Goal: Task Accomplishment & Management: Manage account settings

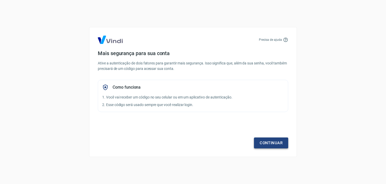
click at [267, 139] on link "Continuar" at bounding box center [271, 142] width 34 height 11
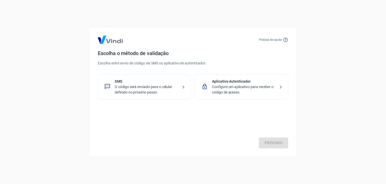
click at [145, 51] on h4 "Escolha o método de validação" at bounding box center [193, 53] width 190 height 6
drag, startPoint x: 150, startPoint y: 60, endPoint x: 165, endPoint y: 61, distance: 14.5
click at [165, 61] on p "Escolha entre envio de código via SMS ou aplicativo de autenticador." at bounding box center [193, 62] width 190 height 5
click at [158, 88] on p "O código será enviado para o celular definido no próximo passo." at bounding box center [147, 89] width 64 height 11
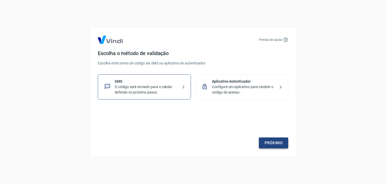
click at [271, 141] on link "Próximo" at bounding box center [273, 142] width 29 height 11
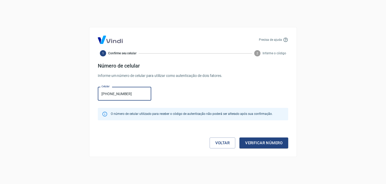
click at [116, 95] on input "[PHONE_NUMBER]" at bounding box center [124, 94] width 53 height 14
type input "[PHONE_NUMBER]"
click at [119, 95] on input "[PHONE_NUMBER]" at bounding box center [124, 94] width 53 height 14
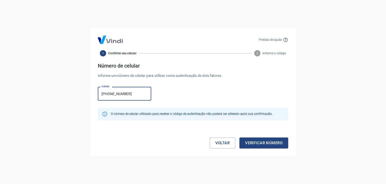
click at [119, 95] on input "[PHONE_NUMBER]" at bounding box center [124, 94] width 53 height 14
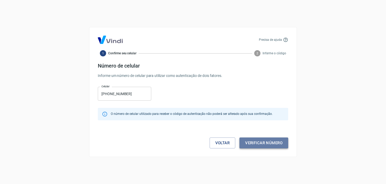
click at [271, 141] on button "Verificar número" at bounding box center [263, 142] width 49 height 11
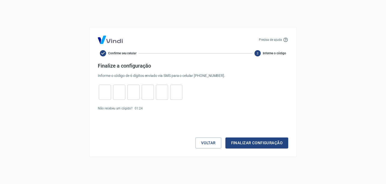
click at [107, 91] on input "tel" at bounding box center [105, 92] width 12 height 11
type input "1"
type input "4"
type input "3"
type input "6"
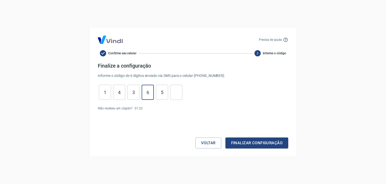
type input "5"
type input "2"
click at [251, 138] on button "Finalizar configuração" at bounding box center [256, 142] width 63 height 11
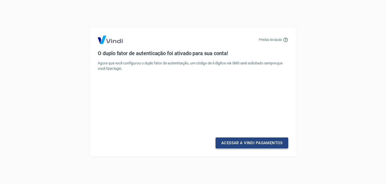
click at [252, 144] on link "Acessar a Vindi Pagamentos" at bounding box center [252, 142] width 73 height 11
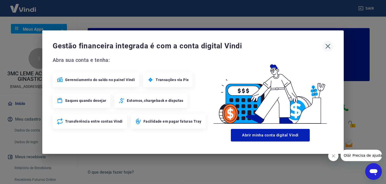
click at [329, 47] on icon "button" at bounding box center [328, 46] width 8 height 8
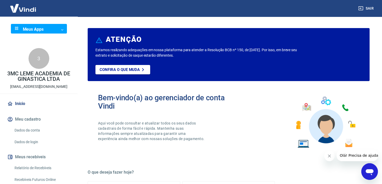
click at [42, 28] on body "Sair Meus Apps ​ ​ 3 3MC LEME ACADEMIA DE GINASTICA LTDA [EMAIL_ADDRESS][DOMAIN…" at bounding box center [191, 92] width 382 height 184
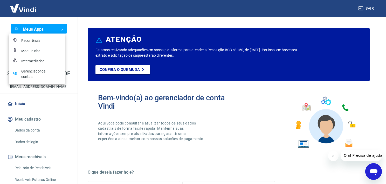
click at [36, 41] on div "Recorrência" at bounding box center [34, 40] width 26 height 5
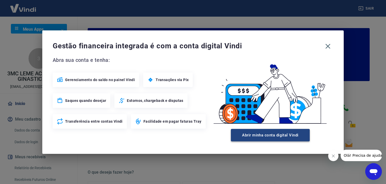
click at [264, 132] on button "Abrir minha conta digital Vindi" at bounding box center [270, 135] width 79 height 12
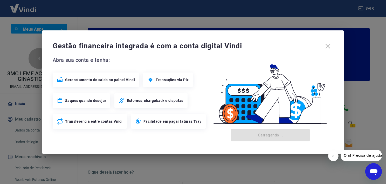
click at [334, 43] on div "Gestão financeira integrada é com a conta digital Vindi Abra sua conta e tenha:…" at bounding box center [192, 91] width 301 height 123
click at [329, 44] on div "Gestão financeira integrada é com a conta digital Vindi" at bounding box center [193, 46] width 281 height 11
click at [327, 47] on div "Gestão financeira integrada é com a conta digital Vindi" at bounding box center [193, 46] width 281 height 11
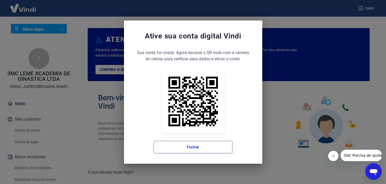
click at [212, 147] on button "Fechar" at bounding box center [193, 147] width 79 height 12
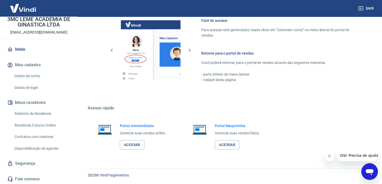
scroll to position [55, 0]
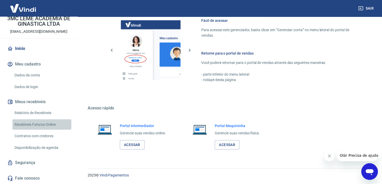
click at [52, 124] on link "Recebíveis Futuros Online" at bounding box center [41, 124] width 59 height 11
